Goal: Use online tool/utility

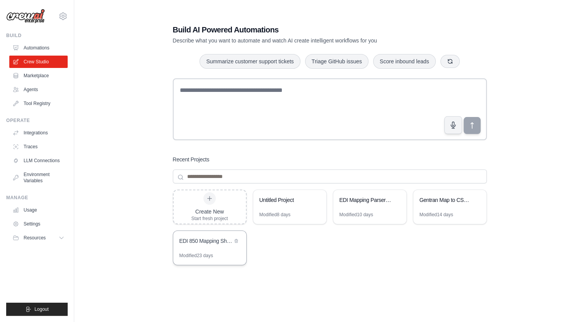
click at [208, 244] on div "EDI 850 Mapping Sheet Creator" at bounding box center [205, 241] width 53 height 8
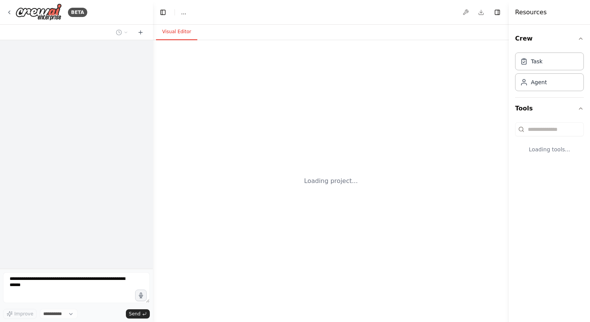
select select "****"
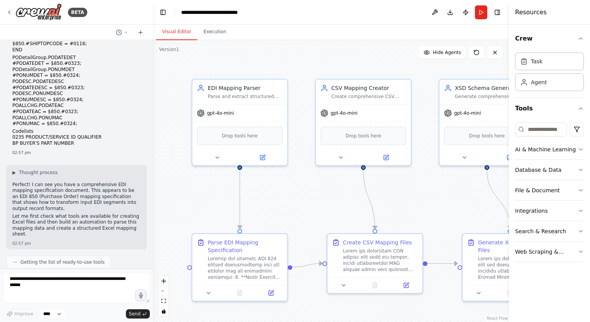
scroll to position [2164, 0]
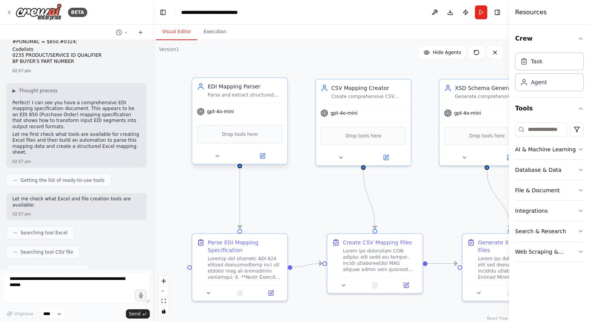
click at [213, 114] on span "gpt-4o-mini" at bounding box center [220, 112] width 27 height 6
